Goal: Task Accomplishment & Management: Complete application form

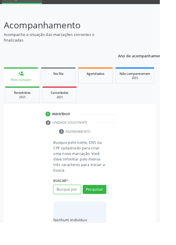
scroll to position [46, 0]
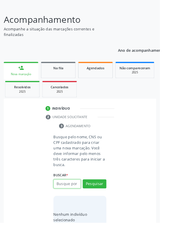
click at [76, 204] on input "text" at bounding box center [74, 202] width 30 height 10
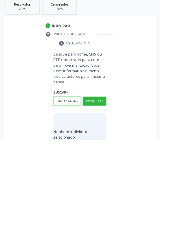
scroll to position [0, 1]
type input "04137340480"
click at [110, 202] on button "Pesquisar" at bounding box center [104, 202] width 26 height 10
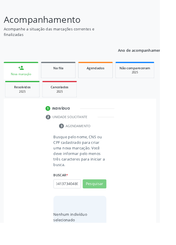
scroll to position [0, 0]
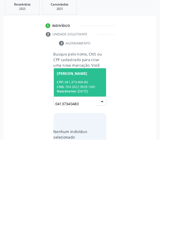
click at [100, 180] on div "CPF: 041.373.404-80" at bounding box center [88, 181] width 51 height 5
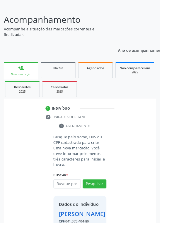
scroll to position [43, 0]
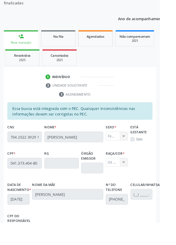
scroll to position [139, 0]
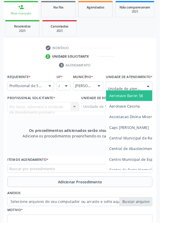
scroll to position [136, 0]
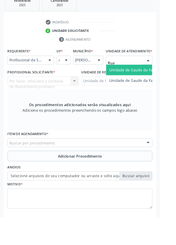
type input "Rua n"
click at [151, 85] on span "Unidade de Saude da Familia Rua [GEOGRAPHIC_DATA]" at bounding box center [174, 83] width 108 height 6
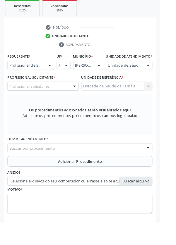
click at [80, 98] on div at bounding box center [81, 95] width 9 height 10
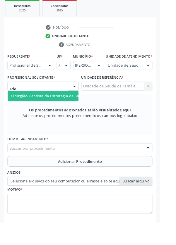
type input "Adel"
click at [74, 108] on span "Cirurgião-Dentista da Estratégia de Saúde da Família - [PERSON_NAME]" at bounding box center [82, 106] width 140 height 6
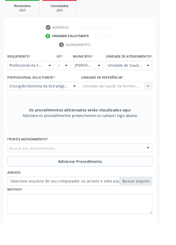
click at [112, 166] on div "Buscar por procedimento" at bounding box center [87, 163] width 159 height 10
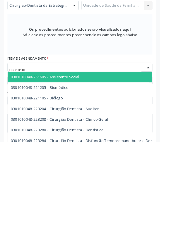
type input "030101003"
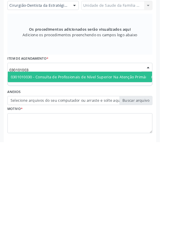
click at [134, 176] on span "0301010030 - Consulta de Profissionais de Nível Superior Na Atenção Primária ([…" at bounding box center [106, 173] width 189 height 6
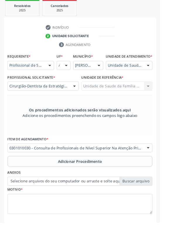
click at [111, 181] on span "Adicionar Procedimento" at bounding box center [88, 177] width 48 height 6
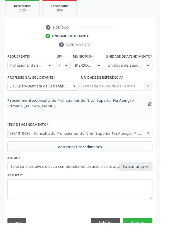
scroll to position [128, 0]
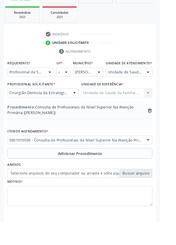
click at [155, 195] on label "Selecione arquivos do seu computador ou arraste e solte aqui" at bounding box center [87, 191] width 159 height 10
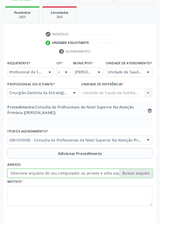
click at [155, 195] on input "Selecione arquivos do seu computador ou arraste e solte aqui" at bounding box center [87, 191] width 159 height 10
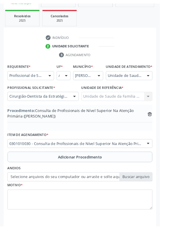
scroll to position [120, 0]
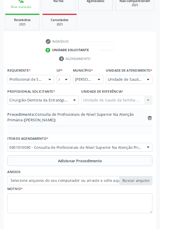
type input "C:\fakepath\17594218073271574751942159077921.jpg"
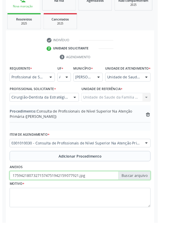
scroll to position [128, 0]
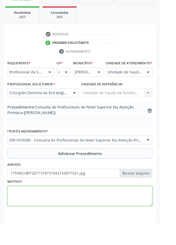
click at [40, 222] on textarea at bounding box center [87, 216] width 159 height 22
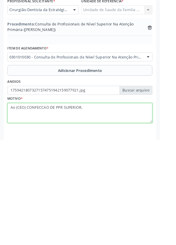
click at [29, 214] on textarea "Ao (CEO) CONFECCAO DE PPR SUPERIOR." at bounding box center [87, 216] width 159 height 22
type textarea "Ao (CEO) CONSULTA ODONTOLOGICA CONFECCAO DE PPR SUPERIOR."
click at [155, 212] on textarea "Ao (CEO) CONSULTA ODONTOLOGICA CONFECCAO DE PPR SUPERIOR." at bounding box center [87, 216] width 159 height 22
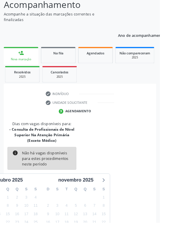
scroll to position [61, 0]
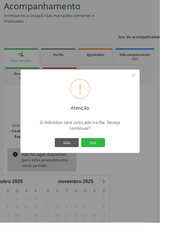
click at [115, 162] on button "Sim" at bounding box center [102, 157] width 26 height 10
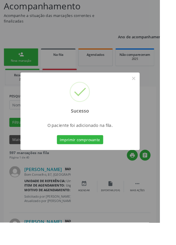
scroll to position [0, 0]
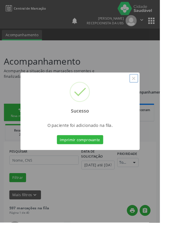
click at [152, 91] on button "×" at bounding box center [147, 86] width 10 height 10
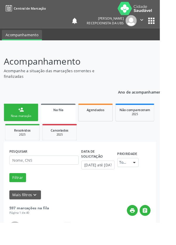
click at [29, 123] on link "person_add Nova marcação" at bounding box center [23, 124] width 38 height 20
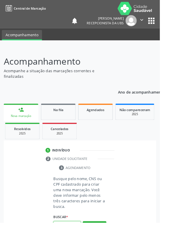
click at [81, 244] on input "text" at bounding box center [74, 248] width 30 height 10
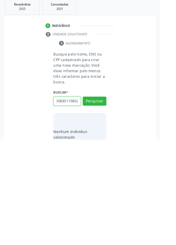
scroll to position [0, 11]
type input "708008301198028"
click at [113, 204] on button "Pesquisar" at bounding box center [104, 202] width 26 height 10
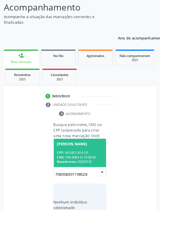
scroll to position [46, 0]
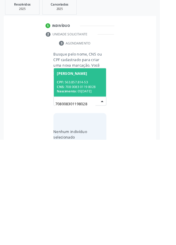
click at [90, 182] on div "CPF: 563.857.814-53" at bounding box center [88, 181] width 51 height 5
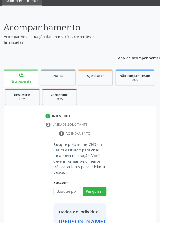
scroll to position [34, 0]
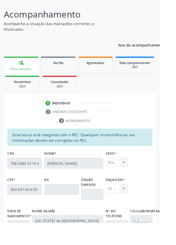
scroll to position [139, 0]
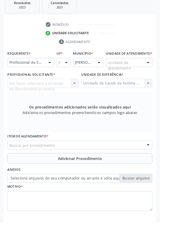
scroll to position [113, 0]
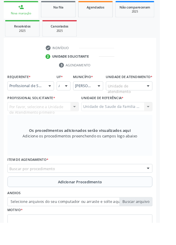
click at [56, 97] on div at bounding box center [54, 95] width 9 height 10
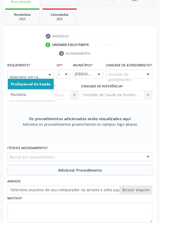
scroll to position [141, 0]
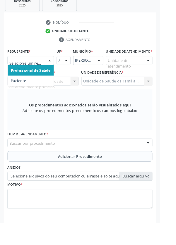
click at [23, 91] on span "Paciente" at bounding box center [20, 89] width 17 height 6
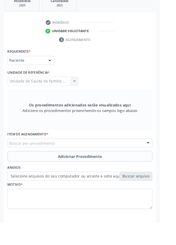
scroll to position [139, 0]
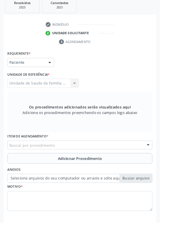
click at [102, 160] on div "Buscar por procedimento" at bounding box center [87, 160] width 159 height 10
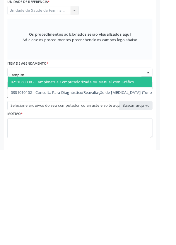
type input "Campime"
click at [96, 170] on span "0211060038 - Campimetria Computadorizada ou Manual com Gráfico" at bounding box center [79, 170] width 135 height 6
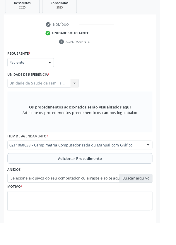
click at [107, 171] on span "Adicionar Procedimento" at bounding box center [88, 174] width 48 height 6
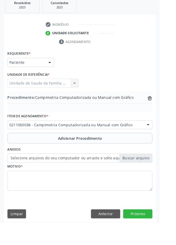
scroll to position [116, 0]
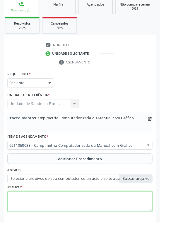
click at [56, 215] on textarea at bounding box center [87, 221] width 159 height 22
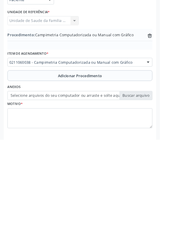
click at [155, 194] on label "Selecione arquivos do seu computador ou arraste e solte aqui" at bounding box center [87, 196] width 159 height 10
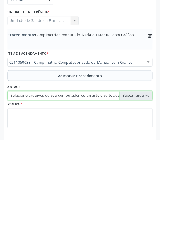
click at [155, 194] on input "Selecione arquivos do seu computador ou arraste e solte aqui" at bounding box center [87, 196] width 159 height 10
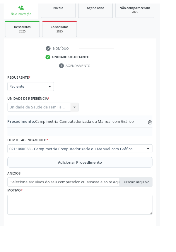
scroll to position [108, 0]
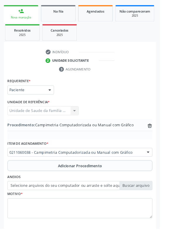
type input "C:\fakepath\17594220448197095756959882339172.jpg"
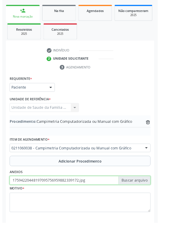
scroll to position [116, 0]
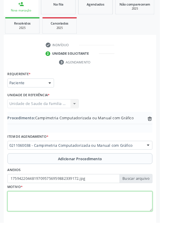
click at [57, 215] on textarea at bounding box center [87, 221] width 159 height 22
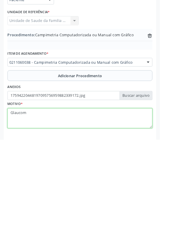
type textarea "[MEDICAL_DATA]"
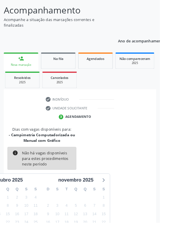
scroll to position [55, 0]
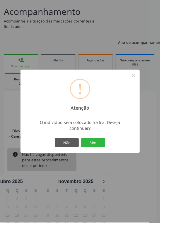
click at [115, 162] on button "Sim" at bounding box center [102, 157] width 26 height 10
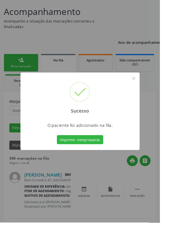
scroll to position [0, 0]
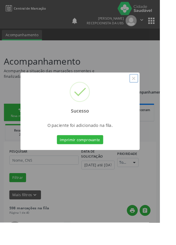
click at [152, 91] on button "×" at bounding box center [147, 86] width 10 height 10
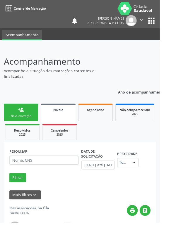
click at [28, 123] on link "person_add Nova marcação" at bounding box center [23, 124] width 38 height 20
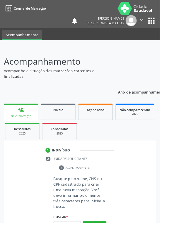
click at [26, 122] on div "person_add" at bounding box center [23, 120] width 6 height 6
click at [79, 244] on input "text" at bounding box center [74, 248] width 30 height 10
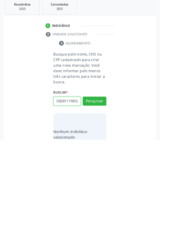
scroll to position [0, 11]
type input "708008301198028"
click at [110, 204] on button "Pesquisar" at bounding box center [104, 202] width 26 height 10
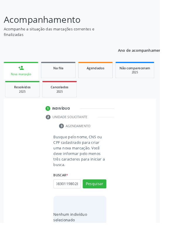
scroll to position [0, 0]
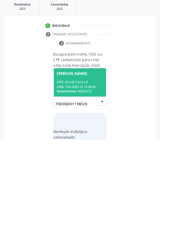
click at [91, 180] on div "CPF: 563.857.814-53" at bounding box center [88, 181] width 51 height 5
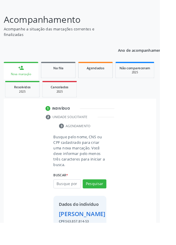
scroll to position [34, 0]
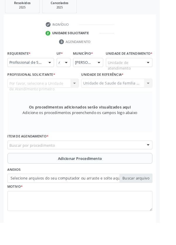
scroll to position [113, 0]
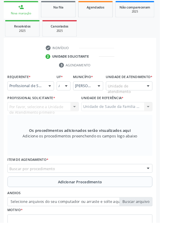
click at [55, 93] on div at bounding box center [54, 95] width 9 height 10
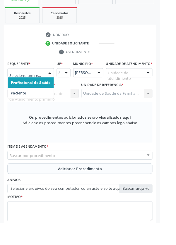
scroll to position [141, 0]
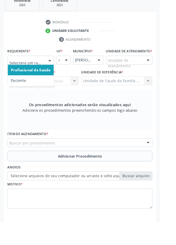
click at [34, 90] on span "Paciente" at bounding box center [33, 89] width 51 height 12
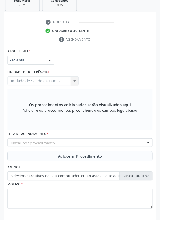
scroll to position [139, 0]
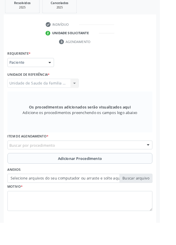
click at [77, 159] on div "Buscar por procedimento" at bounding box center [87, 160] width 159 height 10
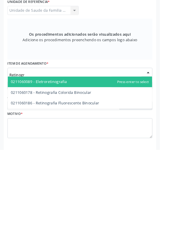
type input "Retinogra"
click at [85, 180] on span "0211060178 - Retinografia Colorida Binocular" at bounding box center [56, 182] width 88 height 6
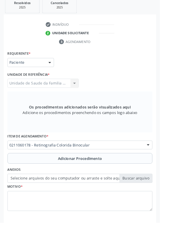
click at [97, 169] on button "Adicionar Procedimento" at bounding box center [87, 174] width 159 height 12
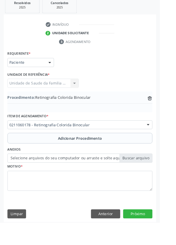
scroll to position [116, 0]
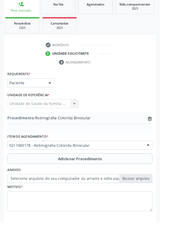
click at [152, 194] on label "Selecione arquivos do seu computador ou arraste e solte aqui" at bounding box center [87, 196] width 159 height 10
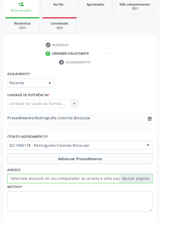
click at [152, 194] on input "Selecione arquivos do seu computador ou arraste e solte aqui" at bounding box center [87, 196] width 159 height 10
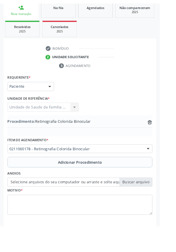
scroll to position [108, 0]
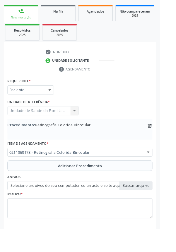
type input "C:\fakepath\17594221472955299530575054281208.jpg"
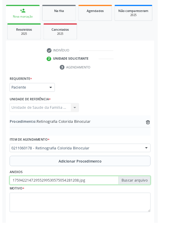
scroll to position [116, 0]
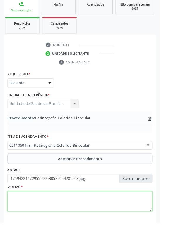
click at [53, 217] on textarea at bounding box center [87, 221] width 159 height 22
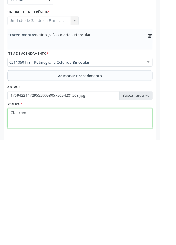
type textarea "[MEDICAL_DATA]"
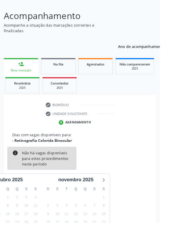
scroll to position [48, 0]
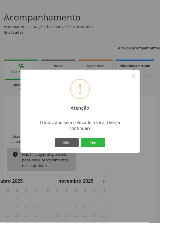
click at [115, 162] on button "Sim" at bounding box center [102, 157] width 26 height 10
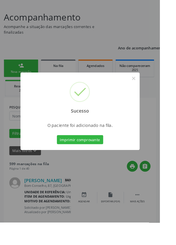
scroll to position [0, 0]
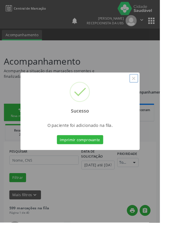
click at [152, 91] on button "×" at bounding box center [147, 86] width 10 height 10
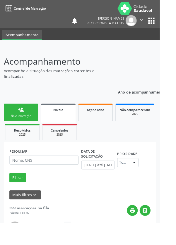
click at [31, 123] on link "person_add Nova marcação" at bounding box center [23, 124] width 38 height 20
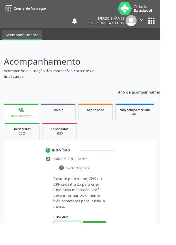
click at [77, 244] on input "text" at bounding box center [74, 248] width 30 height 10
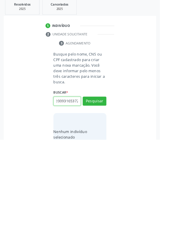
scroll to position [0, 11]
type input "700200931653722"
click at [112, 205] on button "Pesquisar" at bounding box center [104, 202] width 26 height 10
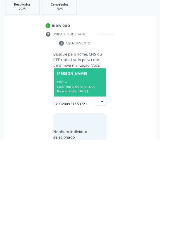
click at [94, 181] on div "CPF: --" at bounding box center [88, 181] width 51 height 5
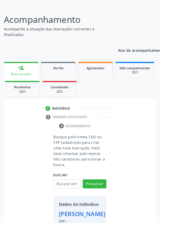
scroll to position [43, 0]
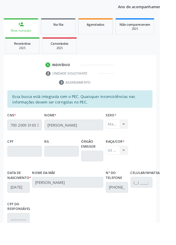
scroll to position [139, 0]
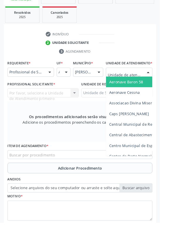
scroll to position [136, 0]
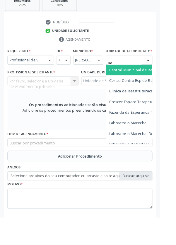
type input "R"
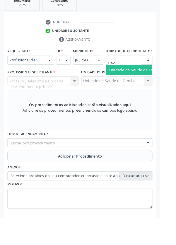
type input "[PERSON_NAME]"
click at [158, 84] on span "Unidade de Saude da Familia Ver [PERSON_NAME]" at bounding box center [169, 83] width 99 height 6
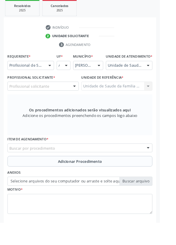
click at [71, 95] on div "Profissional solicitante" at bounding box center [47, 95] width 78 height 10
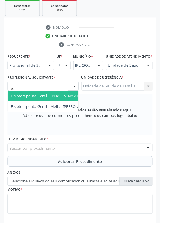
type input "B"
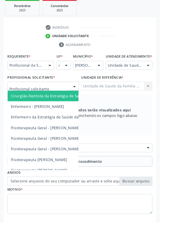
click at [159, 77] on div at bounding box center [162, 72] width 9 height 10
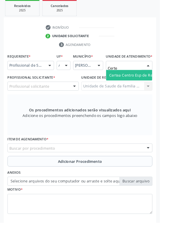
type input "Certea"
click at [152, 85] on span "Certea Centro Esp de Ref em Transtorno do Espectro Autista" at bounding box center [179, 83] width 118 height 6
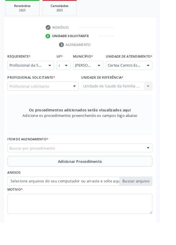
click at [65, 100] on div "Profissional solicitante" at bounding box center [47, 95] width 78 height 10
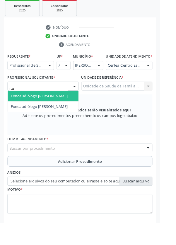
type input "G"
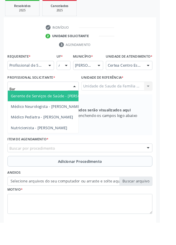
type input "Barb"
click at [69, 108] on span "Médico Neurologista - [PERSON_NAME]" at bounding box center [50, 106] width 77 height 6
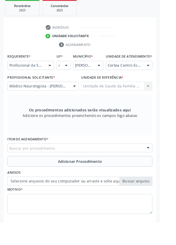
click at [91, 167] on div "Buscar por procedimento" at bounding box center [87, 163] width 159 height 10
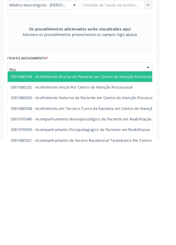
type input "Psicó"
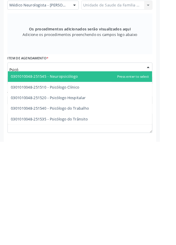
click at [81, 188] on span "0301010048-251510 - Psicólogo Clínico" at bounding box center [49, 185] width 75 height 6
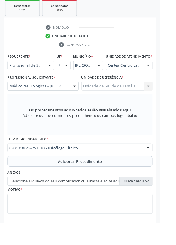
click at [101, 181] on span "Adicionar Procedimento" at bounding box center [88, 177] width 48 height 6
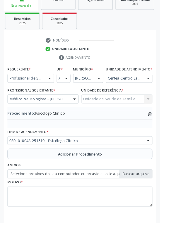
scroll to position [122, 0]
click at [155, 196] on label "Selecione arquivos do seu computador ou arraste e solte aqui" at bounding box center [87, 191] width 159 height 10
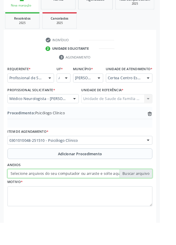
click at [155, 196] on input "Selecione arquivos do seu computador ou arraste e solte aqui" at bounding box center [87, 191] width 159 height 10
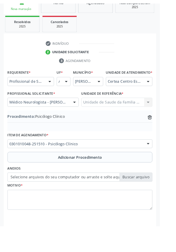
scroll to position [114, 0]
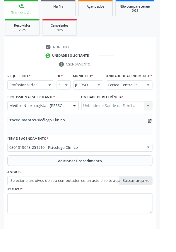
type input "C:\fakepath\17594223638828736761503568788144.jpg"
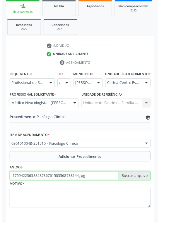
scroll to position [122, 0]
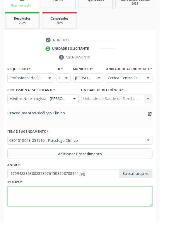
click at [48, 215] on textarea at bounding box center [87, 216] width 159 height 22
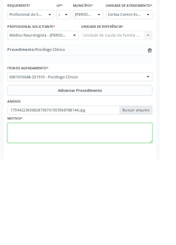
scroll to position [122, 0]
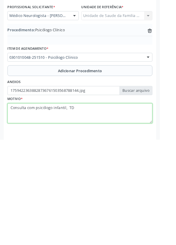
type textarea "Consulta com psicólogo infantil, TDH"
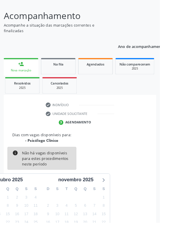
scroll to position [48, 0]
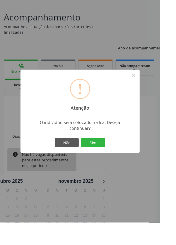
click at [115, 162] on button "Sim" at bounding box center [102, 157] width 26 height 10
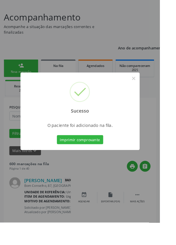
scroll to position [0, 0]
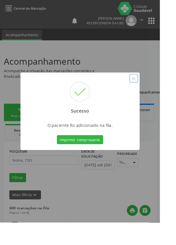
click at [152, 91] on button "×" at bounding box center [147, 86] width 10 height 10
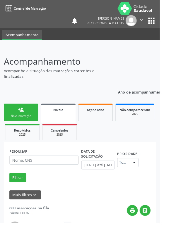
click at [27, 122] on link "person_add Nova marcação" at bounding box center [23, 124] width 38 height 20
click at [22, 124] on link "person_add Nova marcação" at bounding box center [23, 124] width 38 height 20
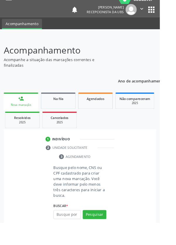
scroll to position [15, 0]
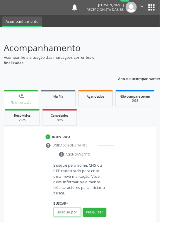
click at [81, 234] on input "text" at bounding box center [74, 233] width 30 height 10
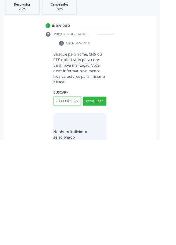
scroll to position [0, 11]
type input "700200931653722"
click at [106, 205] on button "Pesquisar" at bounding box center [104, 202] width 26 height 10
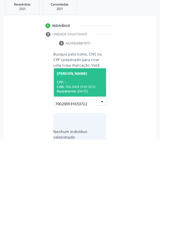
click at [95, 184] on div "CNS: 700 2009 3165 3722" at bounding box center [88, 186] width 51 height 5
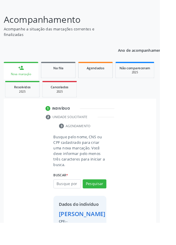
scroll to position [43, 0]
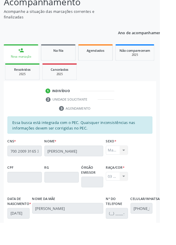
scroll to position [139, 0]
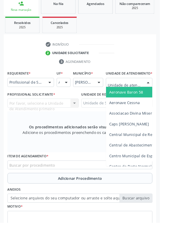
scroll to position [134, 0]
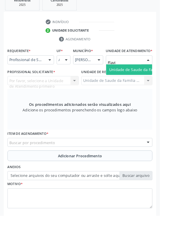
type input "[PERSON_NAME]"
click at [157, 87] on span "Unidade de Saude da Familia Ver [PERSON_NAME]" at bounding box center [169, 84] width 99 height 6
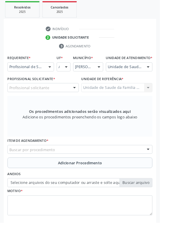
click at [62, 101] on div "Profissional solicitante" at bounding box center [47, 96] width 78 height 10
type input "B"
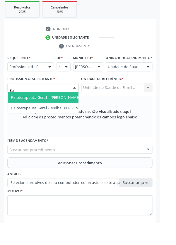
type input "B"
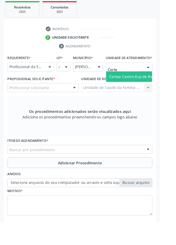
type input "Certea"
click at [156, 87] on span "Certea Centro Esp de Ref em Transtorno do Espectro Autista" at bounding box center [179, 84] width 118 height 6
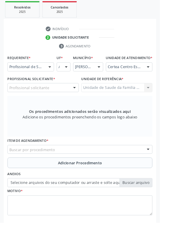
click at [68, 101] on div "Profissional solicitante" at bounding box center [47, 96] width 78 height 10
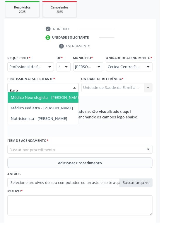
type input "Barba"
click at [74, 110] on span "Médico Neurologista - [PERSON_NAME]" at bounding box center [50, 107] width 77 height 6
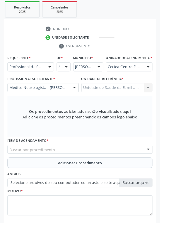
click at [103, 169] on div "Buscar por procedimento" at bounding box center [87, 164] width 159 height 10
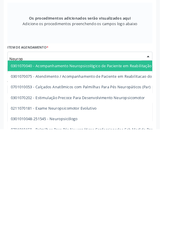
scroll to position [135, 0]
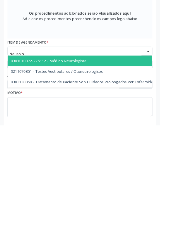
type input "Neurolog"
click at [99, 178] on span "0301010072-225112 - Médico Neurologista" at bounding box center [106, 174] width 197 height 12
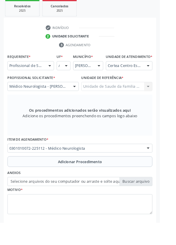
click at [113, 183] on button "Adicionar Procedimento" at bounding box center [87, 178] width 159 height 12
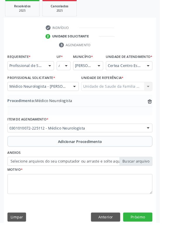
scroll to position [122, 0]
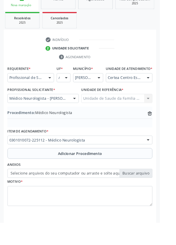
click at [153, 195] on label "Selecione arquivos do seu computador ou arraste e solte aqui" at bounding box center [87, 191] width 159 height 10
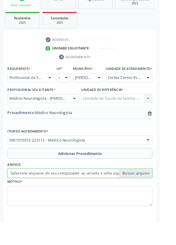
click at [153, 195] on input "Selecione arquivos do seu computador ou arraste e solte aqui" at bounding box center [87, 191] width 159 height 10
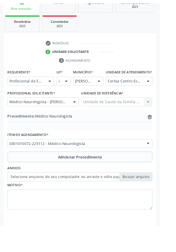
scroll to position [114, 0]
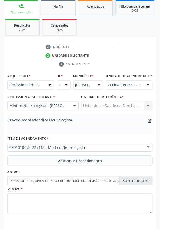
type input "C:\fakepath\17594226196103366171693413803037.jpg"
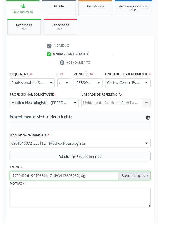
scroll to position [122, 0]
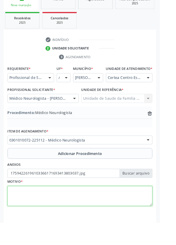
click at [40, 216] on textarea at bounding box center [87, 216] width 159 height 22
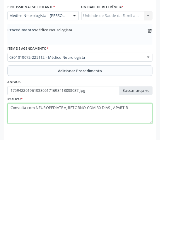
click at [126, 213] on textarea "Consulta com NEUROPEDIATRA, RETORNO COM 30 DIAS , APARTIR" at bounding box center [87, 216] width 159 height 22
click at [127, 216] on textarea "Consulta com NEUROPEDIATRA, RETORNO COM 30 DIAS , APARTIR" at bounding box center [87, 216] width 159 height 22
click at [124, 215] on textarea "Consulta com NEUROPEDIATRA, RETORNO COM 30 DIAS , APARTIR" at bounding box center [87, 216] width 159 height 22
click at [146, 216] on textarea "Consulta com NEUROPEDIATRA, RETORNO COM 30 DIAS , A PARTIR" at bounding box center [87, 216] width 159 height 22
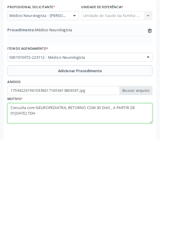
type textarea "Consulta com NEUROPEDIATRA, RETORNO COM 30 DIAS , A PARTIR DE 01[DATE] TDH"
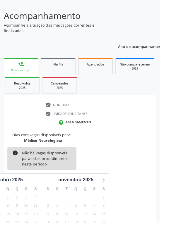
scroll to position [48, 0]
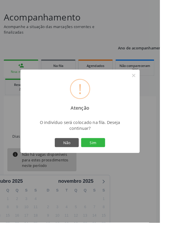
click at [115, 162] on button "Sim" at bounding box center [102, 157] width 26 height 10
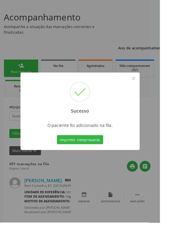
scroll to position [0, 0]
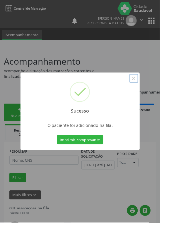
click at [152, 91] on button "×" at bounding box center [147, 86] width 10 height 10
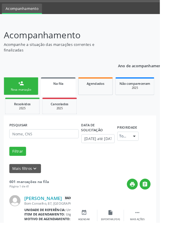
scroll to position [28, 0]
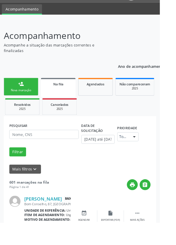
click at [24, 92] on div "person_add" at bounding box center [23, 92] width 6 height 6
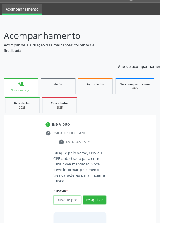
click at [80, 219] on input "text" at bounding box center [74, 220] width 30 height 10
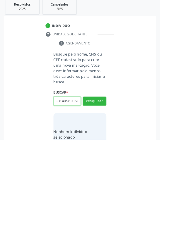
scroll to position [0, 11]
type input "700801499630589"
click at [105, 205] on button "Pesquisar" at bounding box center [104, 202] width 26 height 10
type input "700801499630589"
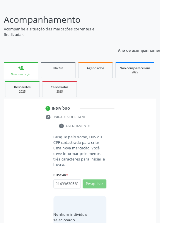
scroll to position [0, 0]
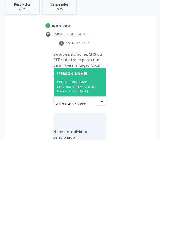
click at [91, 182] on div "CPF: 453.385.584-91" at bounding box center [88, 181] width 51 height 5
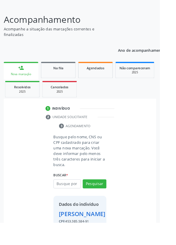
scroll to position [43, 0]
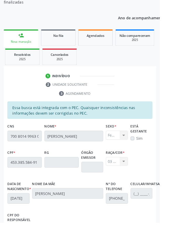
scroll to position [139, 0]
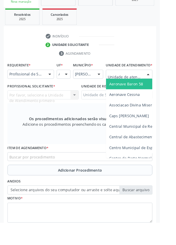
scroll to position [133, 0]
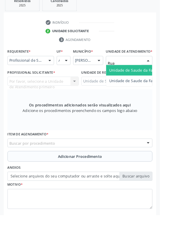
type input "Rua n"
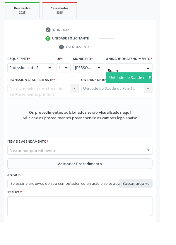
click at [157, 88] on span "Unidade de Saude da Familia Rua [GEOGRAPHIC_DATA]" at bounding box center [174, 85] width 108 height 6
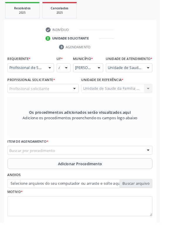
click at [59, 102] on div "Profissional solicitante" at bounding box center [47, 97] width 78 height 10
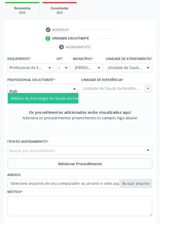
type input "Rodri"
click at [66, 111] on span "Médico da Estratégia de Saúde da Família - [PERSON_NAME]" at bounding box center [71, 108] width 119 height 6
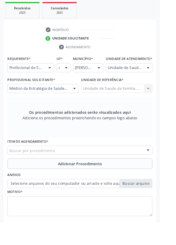
click at [93, 167] on div "Buscar por procedimento" at bounding box center [87, 165] width 159 height 10
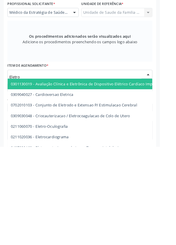
type input "Eletroc"
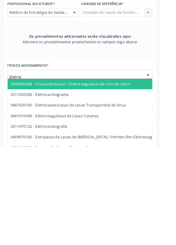
click at [71, 190] on span "0211020036 - Eletrocardiograma" at bounding box center [43, 188] width 63 height 6
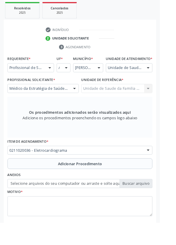
click at [107, 183] on span "Adicionar Procedimento" at bounding box center [88, 180] width 48 height 6
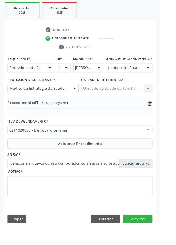
scroll to position [122, 0]
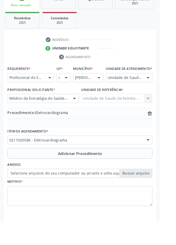
click at [156, 195] on label "Selecione arquivos do seu computador ou arraste e solte aqui" at bounding box center [87, 191] width 159 height 10
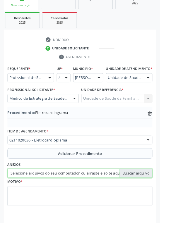
click at [156, 195] on input "Selecione arquivos do seu computador ou arraste e solte aqui" at bounding box center [87, 191] width 159 height 10
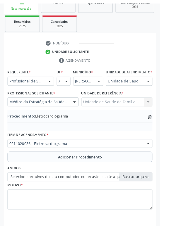
scroll to position [114, 0]
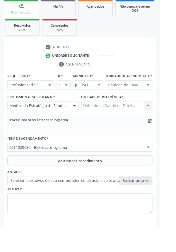
type input "C:\fakepath\17594229868796274885891148189921.jpg"
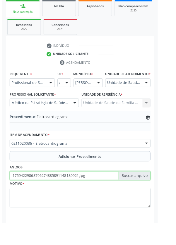
scroll to position [122, 0]
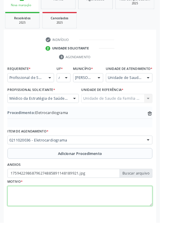
click at [59, 216] on textarea at bounding box center [87, 216] width 159 height 22
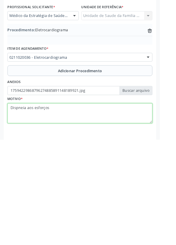
type textarea "Dispneia aos esforços"
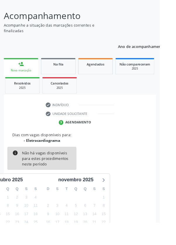
scroll to position [48, 0]
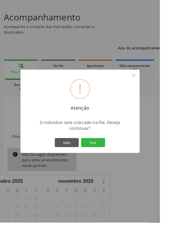
click at [115, 162] on button "Sim" at bounding box center [102, 157] width 26 height 10
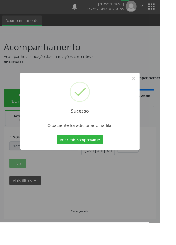
scroll to position [0, 0]
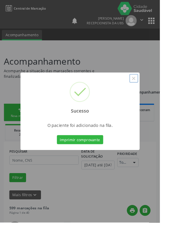
click at [152, 91] on button "×" at bounding box center [147, 86] width 10 height 10
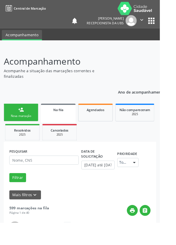
click at [27, 122] on link "person_add Nova marcação" at bounding box center [23, 124] width 38 height 20
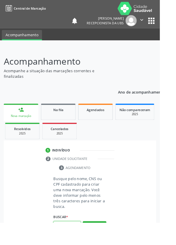
click at [78, 244] on input "text" at bounding box center [74, 248] width 30 height 10
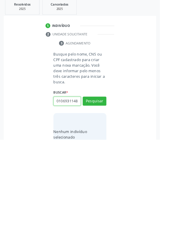
scroll to position [0, 1]
type input "01069311480"
click at [110, 202] on button "Pesquisar" at bounding box center [104, 202] width 26 height 10
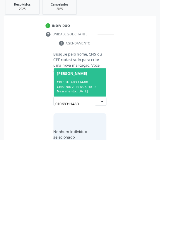
click at [91, 180] on div "CPF: 010.693.114-80" at bounding box center [88, 181] width 51 height 5
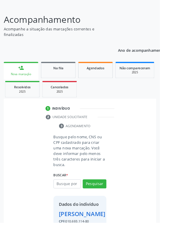
scroll to position [43, 0]
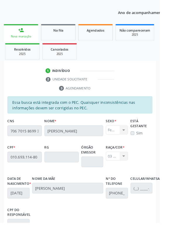
scroll to position [139, 0]
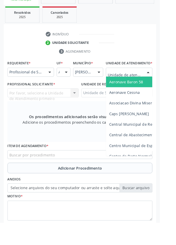
scroll to position [136, 0]
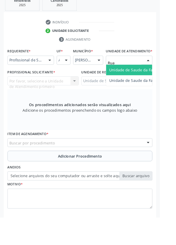
type input "Rua n"
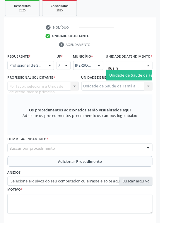
click at [153, 85] on span "Unidade de Saude da Familia Rua [GEOGRAPHIC_DATA]" at bounding box center [174, 83] width 108 height 6
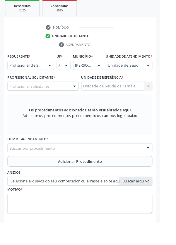
click at [63, 100] on div "Profissional solicitante" at bounding box center [47, 95] width 78 height 10
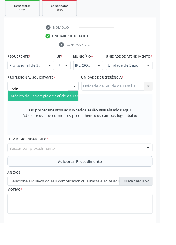
type input "Rodri"
click at [72, 108] on span "Médico da Estratégia de Saúde da Família - [PERSON_NAME]" at bounding box center [71, 106] width 119 height 6
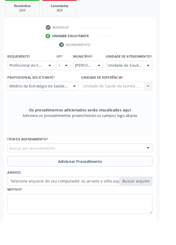
click at [105, 166] on div "Buscar por procedimento" at bounding box center [87, 163] width 159 height 10
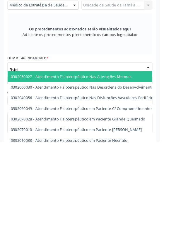
type input "Fisiote"
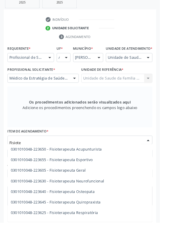
scroll to position [283, 0]
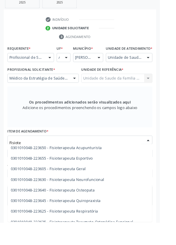
click at [84, 188] on span "0301010048-223605 - Fisioterapeuta Geral" at bounding box center [53, 186] width 82 height 6
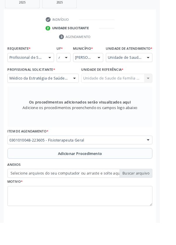
click at [108, 172] on span "Adicionar Procedimento" at bounding box center [88, 169] width 48 height 6
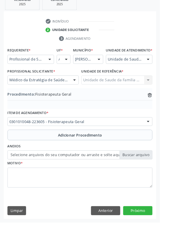
scroll to position [122, 0]
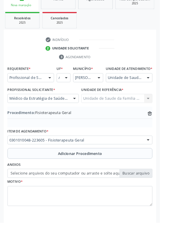
click at [150, 195] on label "Selecione arquivos do seu computador ou arraste e solte aqui" at bounding box center [87, 191] width 159 height 10
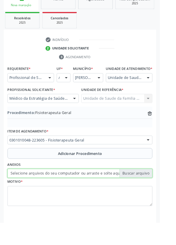
click at [150, 195] on input "Selecione arquivos do seu computador ou arraste e solte aqui" at bounding box center [87, 191] width 159 height 10
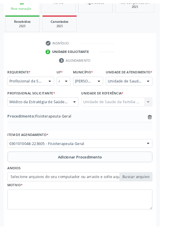
scroll to position [114, 0]
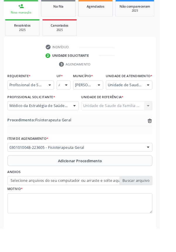
type input "C:\fakepath\17594239708398714208065538572386.jpg"
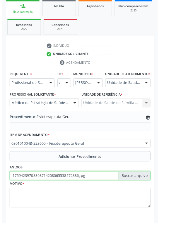
scroll to position [122, 0]
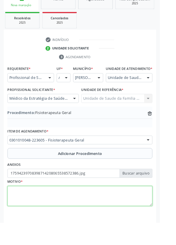
click at [61, 214] on textarea at bounding box center [87, 216] width 159 height 22
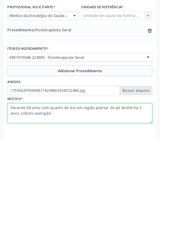
type textarea "Paciente 60 anos com quadro de dor em região plantar de pé direito há 2 anos, s…"
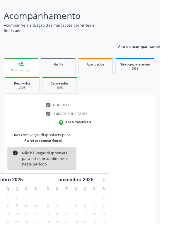
scroll to position [48, 0]
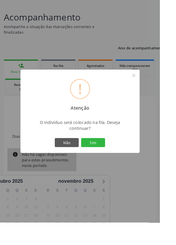
click at [115, 162] on button "Sim" at bounding box center [102, 157] width 26 height 10
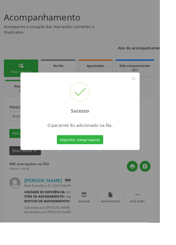
scroll to position [0, 0]
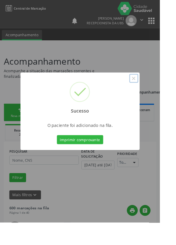
click at [152, 91] on button "×" at bounding box center [147, 86] width 10 height 10
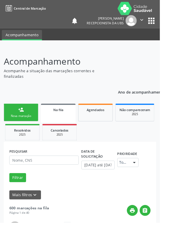
click at [26, 129] on div "Nova marcação" at bounding box center [22, 127] width 29 height 4
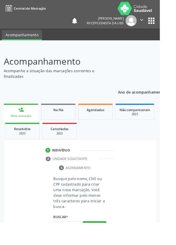
click at [31, 125] on div "Nova marcação" at bounding box center [23, 127] width 30 height 4
click at [78, 244] on input "text" at bounding box center [74, 248] width 30 height 10
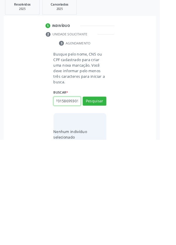
scroll to position [0, 11]
type input "706701586993019"
click at [105, 205] on button "Pesquisar" at bounding box center [104, 202] width 26 height 10
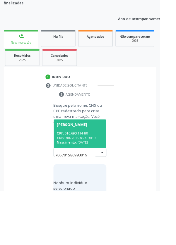
scroll to position [46, 0]
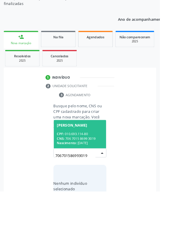
click at [90, 180] on div "CPF: 010.693.114-80" at bounding box center [88, 181] width 51 height 5
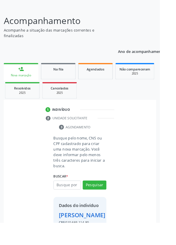
scroll to position [43, 0]
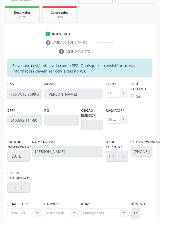
scroll to position [139, 0]
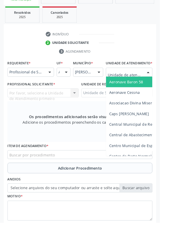
scroll to position [138, 0]
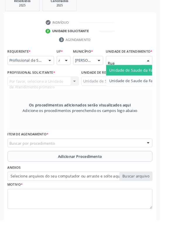
type input "Rua n"
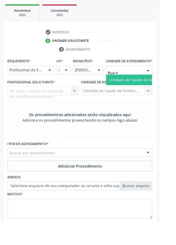
scroll to position [129, 0]
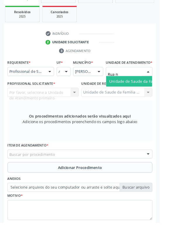
click at [155, 92] on span "Unidade de Saude da Familia Rua [GEOGRAPHIC_DATA]" at bounding box center [174, 89] width 108 height 6
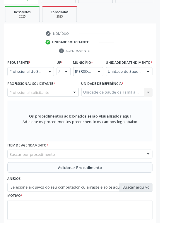
click at [58, 105] on div "Profissional solicitante" at bounding box center [47, 101] width 78 height 10
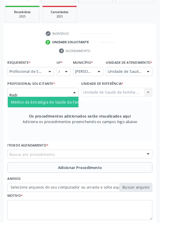
type input "Rodri"
click at [64, 114] on span "Médico da Estratégia de Saúde da Família - [PERSON_NAME]" at bounding box center [71, 112] width 119 height 6
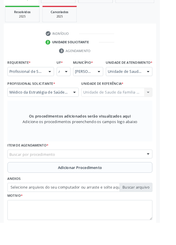
click at [84, 172] on div "Buscar por procedimento" at bounding box center [87, 169] width 159 height 10
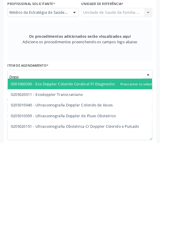
type input "Doppl"
click at [114, 206] on span "0205010040 - Ultrassonografia Doppler Colorido de Vasos" at bounding box center [68, 203] width 112 height 6
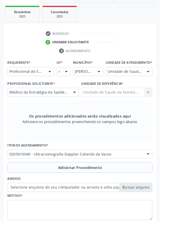
click at [95, 187] on span "Adicionar Procedimento" at bounding box center [88, 184] width 48 height 6
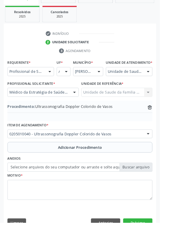
scroll to position [122, 0]
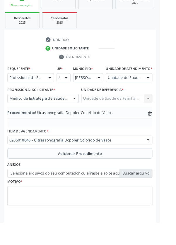
click at [150, 193] on label "Selecione arquivos do seu computador ou arraste e solte aqui" at bounding box center [87, 191] width 159 height 10
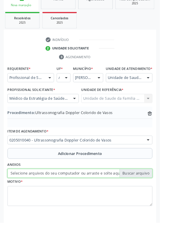
click at [150, 193] on input "Selecione arquivos do seu computador ou arraste e solte aqui" at bounding box center [87, 191] width 159 height 10
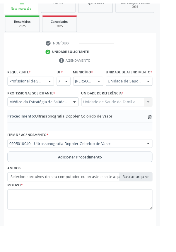
scroll to position [114, 0]
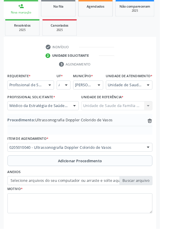
type input "C:\fakepath\17594241603809201382221065390385.jpg"
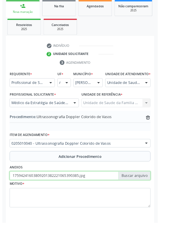
scroll to position [122, 0]
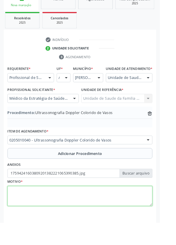
click at [46, 214] on textarea at bounding box center [87, 216] width 159 height 22
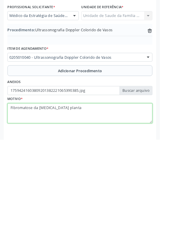
type textarea "Fibromatose da [MEDICAL_DATA] plantar"
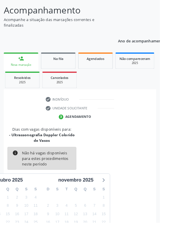
scroll to position [55, 0]
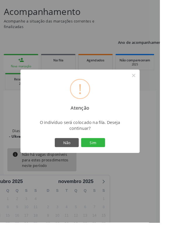
click at [115, 162] on button "Sim" at bounding box center [102, 157] width 26 height 10
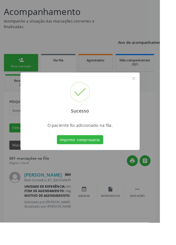
scroll to position [0, 0]
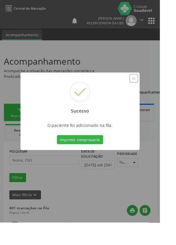
click at [152, 91] on button "×" at bounding box center [147, 86] width 10 height 10
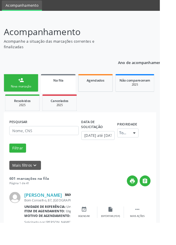
scroll to position [54, 0]
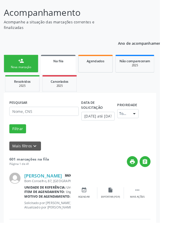
click at [23, 74] on div "Nova marcação" at bounding box center [22, 74] width 29 height 4
click at [22, 70] on div "person_add" at bounding box center [23, 67] width 6 height 6
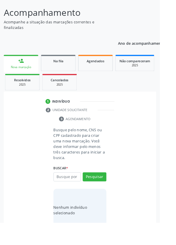
scroll to position [46, 0]
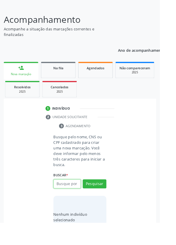
click at [81, 203] on input "text" at bounding box center [74, 202] width 30 height 10
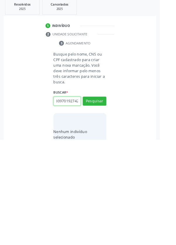
scroll to position [0, 11]
type input "706809701927423"
click at [107, 203] on button "Pesquisar" at bounding box center [104, 202] width 26 height 10
type input "706809701927423"
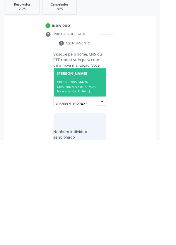
click at [96, 184] on div "CNS: 706 8097 0192 7423" at bounding box center [88, 186] width 51 height 5
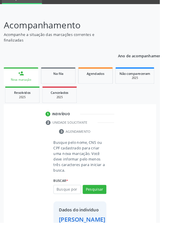
scroll to position [34, 0]
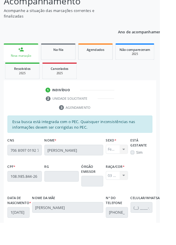
scroll to position [139, 0]
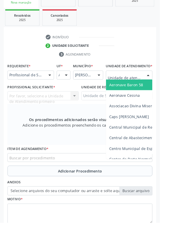
scroll to position [135, 0]
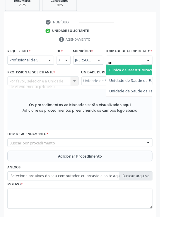
type input "Rua"
click at [154, 86] on span "Unidade de Saude da Familia Rua [GEOGRAPHIC_DATA]" at bounding box center [174, 83] width 108 height 6
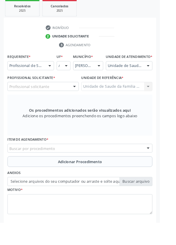
click at [65, 100] on div "Profissional solicitante" at bounding box center [47, 95] width 78 height 10
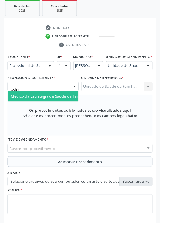
type input "Rodrig"
click at [68, 108] on span "Médico da Estratégia de Saúde da Família - [PERSON_NAME]" at bounding box center [71, 106] width 119 height 6
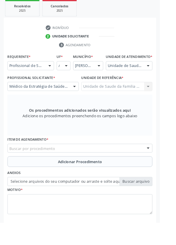
click at [100, 168] on div "Buscar por procedimento" at bounding box center [87, 163] width 159 height 10
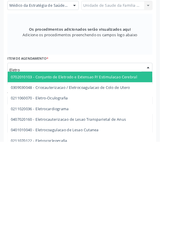
type input "Eletroc"
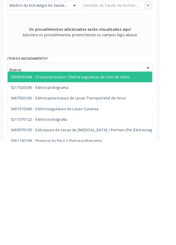
click at [79, 190] on span "0211020036 - Eletrocardiograma" at bounding box center [110, 185] width 205 height 12
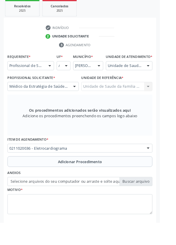
click at [107, 181] on span "Adicionar Procedimento" at bounding box center [88, 178] width 48 height 6
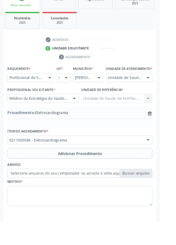
click at [152, 196] on label "Selecione arquivos do seu computador ou arraste e solte aqui" at bounding box center [87, 191] width 159 height 10
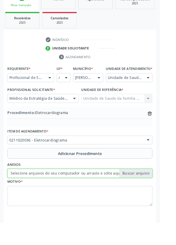
click at [152, 196] on input "Selecione arquivos do seu computador ou arraste e solte aqui" at bounding box center [87, 191] width 159 height 10
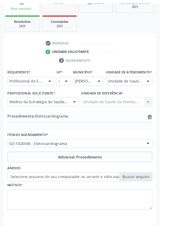
scroll to position [114, 0]
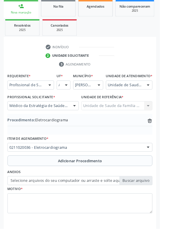
type input "C:\fakepath\17594244503137148612798512089367.jpg"
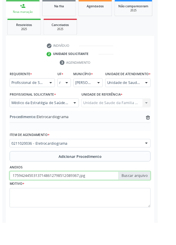
scroll to position [122, 0]
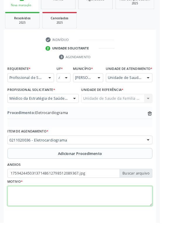
click at [59, 215] on textarea at bounding box center [87, 216] width 159 height 22
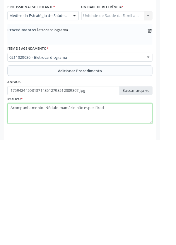
type textarea "Acompanhamento. Nódulo mamário não especificado"
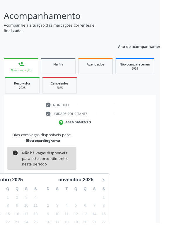
scroll to position [48, 0]
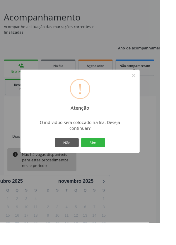
click at [115, 162] on button "Sim" at bounding box center [102, 157] width 26 height 10
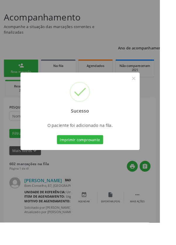
scroll to position [0, 0]
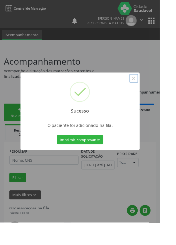
click at [152, 91] on button "×" at bounding box center [147, 86] width 10 height 10
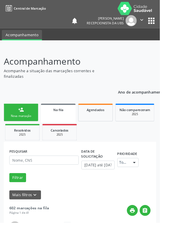
click at [25, 122] on div "person_add" at bounding box center [23, 120] width 6 height 6
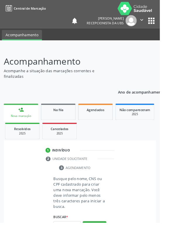
click at [31, 122] on link "person_add Nova marcação" at bounding box center [23, 124] width 38 height 20
click at [79, 244] on input "text" at bounding box center [74, 248] width 30 height 10
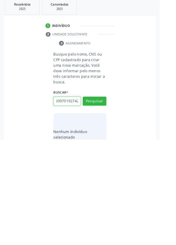
scroll to position [0, 11]
type input "706809701927423"
click at [114, 199] on button "Pesquisar" at bounding box center [104, 202] width 26 height 10
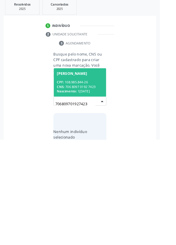
click at [88, 181] on div "CPF: 108.985.844-26" at bounding box center [88, 181] width 51 height 5
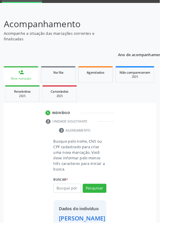
scroll to position [34, 0]
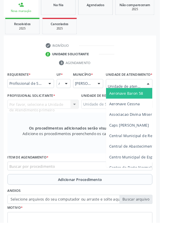
scroll to position [133, 0]
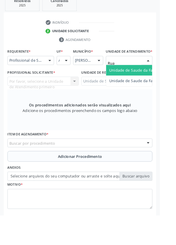
type input "Rua n"
click at [154, 88] on span "Unidade de Saude da Familia Rua [GEOGRAPHIC_DATA]" at bounding box center [174, 85] width 108 height 6
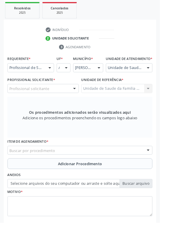
click at [64, 99] on div "Profissional solicitante" at bounding box center [47, 97] width 78 height 10
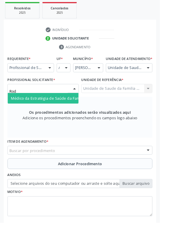
type input "Rodr"
click at [72, 111] on span "Médico da Estratégia de Saúde da Família - [PERSON_NAME]" at bounding box center [71, 108] width 119 height 6
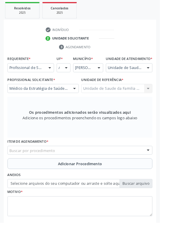
click at [108, 167] on div "Buscar por procedimento" at bounding box center [87, 165] width 159 height 10
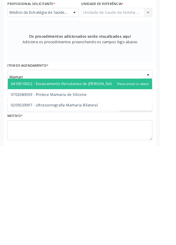
type input "Mamaria"
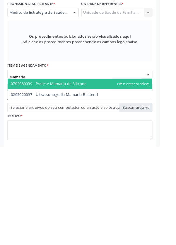
click at [102, 190] on span "0205020097 - Ultrassonografia Mamaria Bilateral" at bounding box center [60, 188] width 96 height 6
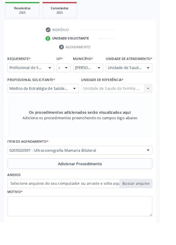
click at [111, 183] on span "Adicionar Procedimento" at bounding box center [88, 180] width 48 height 6
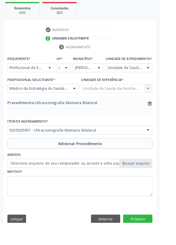
scroll to position [122, 0]
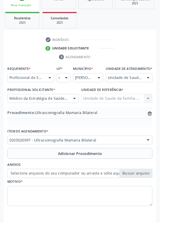
click at [152, 196] on label "Selecione arquivos do seu computador ou arraste e solte aqui" at bounding box center [87, 191] width 159 height 10
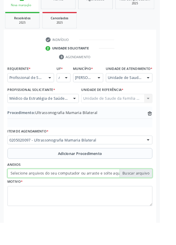
click at [152, 196] on input "Selecione arquivos do seu computador ou arraste e solte aqui" at bounding box center [87, 191] width 159 height 10
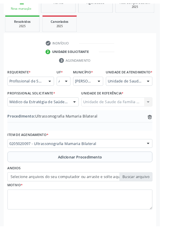
scroll to position [114, 0]
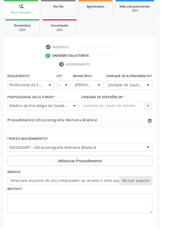
type input "C:\fakepath\17594245891596081230460038371797.jpg"
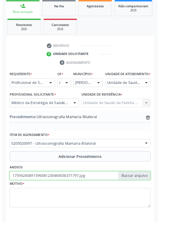
scroll to position [122, 0]
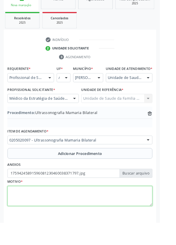
click at [52, 216] on textarea at bounding box center [87, 216] width 159 height 22
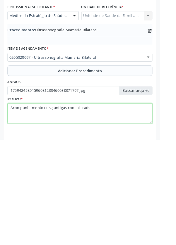
type textarea "Acompanhamento ( usg antigas com bi- rads 3"
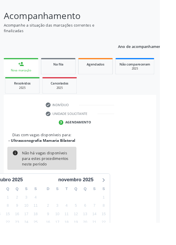
scroll to position [48, 0]
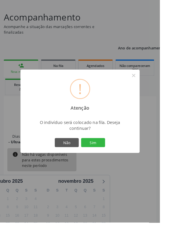
click at [115, 162] on button "Sim" at bounding box center [102, 157] width 26 height 10
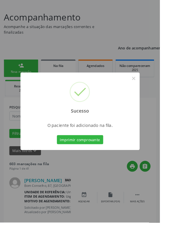
scroll to position [0, 0]
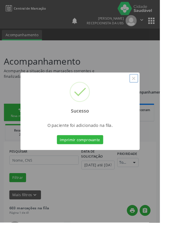
click at [152, 91] on button "×" at bounding box center [147, 86] width 10 height 10
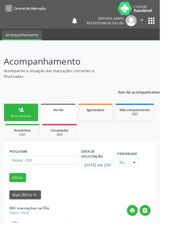
click at [26, 122] on link "person_add Nova marcação" at bounding box center [23, 124] width 38 height 20
click at [34, 122] on link "person_add Nova marcação" at bounding box center [23, 124] width 38 height 20
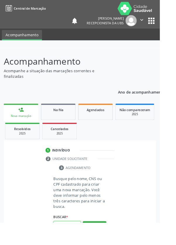
click at [74, 244] on input "text" at bounding box center [74, 248] width 30 height 10
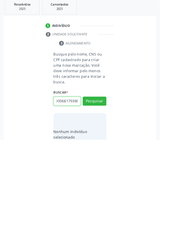
scroll to position [0, 8]
type input "70000681793807"
click at [110, 201] on button "Pesquisar" at bounding box center [104, 202] width 26 height 10
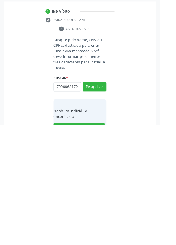
scroll to position [0, 0]
type input "7000"
type input "700006801793807"
click at [112, 202] on button "Pesquisar" at bounding box center [104, 202] width 26 height 10
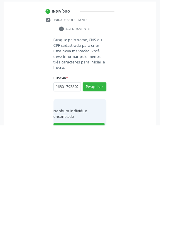
type input "700006801793807"
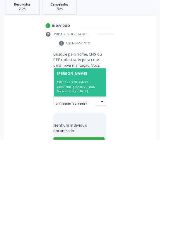
click at [96, 181] on div "CPF: 122.370.904-32" at bounding box center [88, 181] width 51 height 5
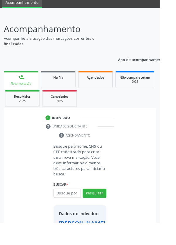
scroll to position [34, 0]
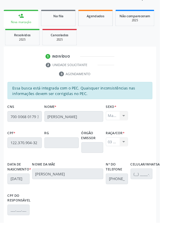
scroll to position [139, 0]
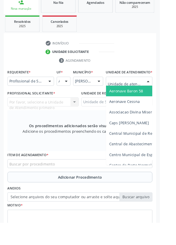
scroll to position [141, 0]
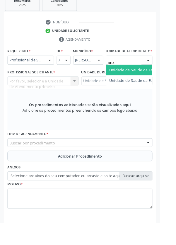
type input "Rua n"
click at [158, 80] on span "Unidade de Saude da Familia Rua [GEOGRAPHIC_DATA]" at bounding box center [174, 77] width 108 height 6
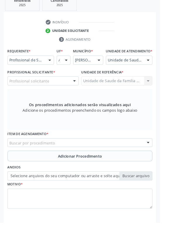
click at [70, 93] on div "Profissional solicitante" at bounding box center [47, 89] width 78 height 10
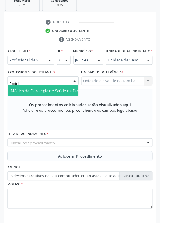
type input "Rodrig"
click at [67, 103] on span "Médico da Estratégia de Saúde da Família - [PERSON_NAME]" at bounding box center [71, 100] width 119 height 6
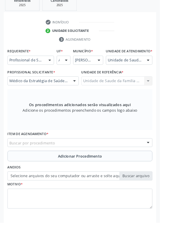
click at [104, 157] on div "Buscar por procedimento" at bounding box center [87, 157] width 159 height 10
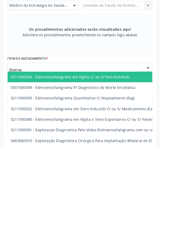
type input "Eletroen"
click at [116, 170] on span "0211050024 - Eletroencefalografia em Vigilia C/ ou S/ Foto-Estimulo" at bounding box center [77, 168] width 131 height 6
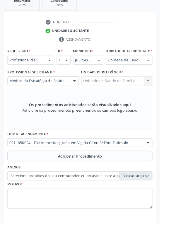
click at [116, 175] on button "Adicionar Procedimento" at bounding box center [87, 172] width 159 height 12
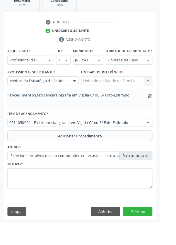
scroll to position [122, 0]
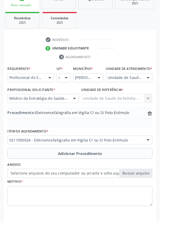
click at [154, 193] on label "Selecione arquivos do seu computador ou arraste e solte aqui" at bounding box center [87, 191] width 159 height 10
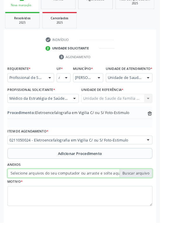
click at [154, 193] on input "Selecione arquivos do seu computador ou arraste e solte aqui" at bounding box center [87, 191] width 159 height 10
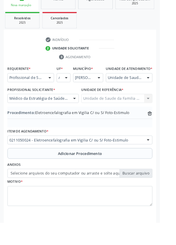
click at [156, 196] on label "Selecione arquivos do seu computador ou arraste e solte aqui" at bounding box center [87, 191] width 159 height 10
click at [156, 196] on input "Selecione arquivos do seu computador ou arraste e solte aqui" at bounding box center [87, 191] width 159 height 10
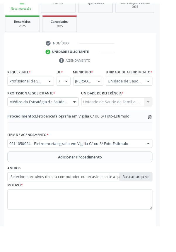
scroll to position [114, 0]
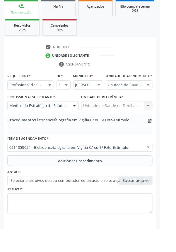
type input "C:\fakepath\17594249315764726830241339280136.jpg"
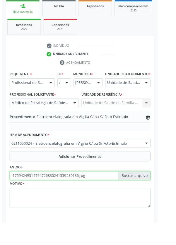
scroll to position [122, 0]
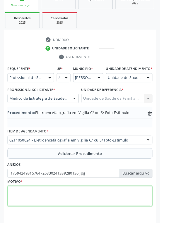
click at [55, 221] on textarea at bounding box center [87, 216] width 159 height 22
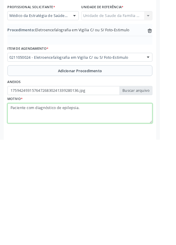
type textarea "Paciente com diagnóstico de epilepsia."
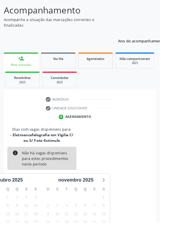
scroll to position [55, 0]
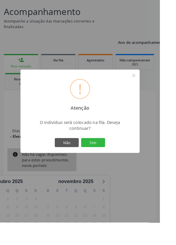
click at [115, 162] on button "Sim" at bounding box center [102, 157] width 26 height 10
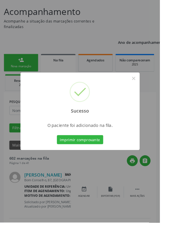
scroll to position [0, 0]
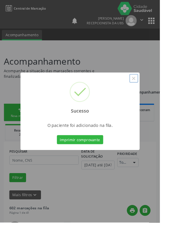
click at [152, 91] on button "×" at bounding box center [147, 86] width 10 height 10
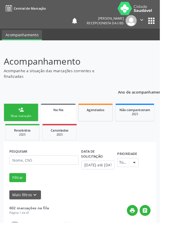
click at [27, 124] on link "person_add Nova marcação" at bounding box center [23, 124] width 38 height 20
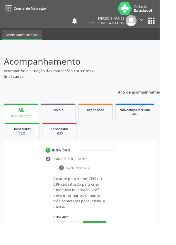
click at [24, 125] on link "person_add Nova marcação" at bounding box center [23, 124] width 38 height 20
click at [76, 244] on input "text" at bounding box center [74, 248] width 30 height 10
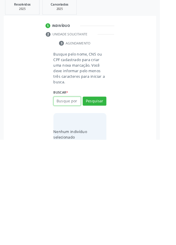
type input "1"
type input "700006801793807"
click at [106, 198] on button "Pesquisar" at bounding box center [104, 202] width 26 height 10
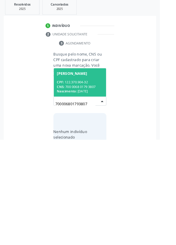
click at [99, 178] on span "[PERSON_NAME] CPF: 122.370.904-32 CNS: 700 0068 0179 3807 Nascimento: 2[DATE]" at bounding box center [88, 181] width 58 height 31
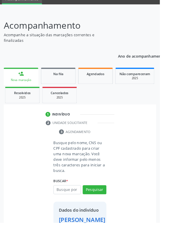
scroll to position [34, 0]
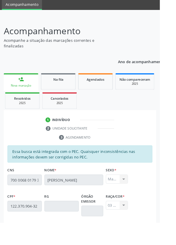
scroll to position [139, 0]
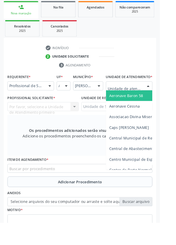
scroll to position [133, 0]
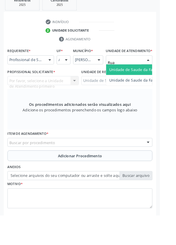
type input "Rua n"
click at [148, 87] on span "Unidade de Saude da Familia Rua [GEOGRAPHIC_DATA]" at bounding box center [174, 85] width 108 height 6
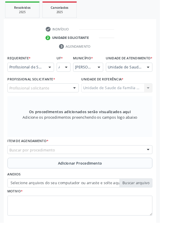
click at [67, 101] on div "Profissional solicitante" at bounding box center [47, 97] width 78 height 10
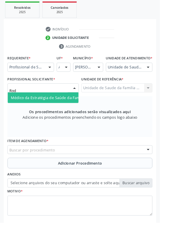
type input "Rodr"
click at [66, 110] on span "Médico da Estratégia de Saúde da Família - [PERSON_NAME]" at bounding box center [71, 108] width 119 height 6
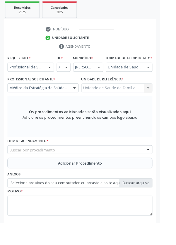
click at [106, 167] on div "Buscar por procedimento" at bounding box center [87, 165] width 159 height 10
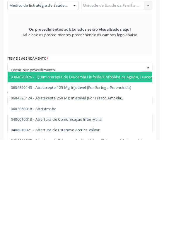
type input "C"
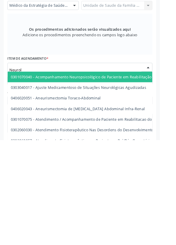
type input "Neurolo"
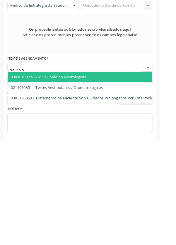
click at [91, 178] on span "0301010072-225112 - Médico Neurologista" at bounding box center [53, 175] width 83 height 6
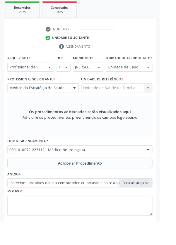
click at [111, 182] on span "Adicionar Procedimento" at bounding box center [88, 179] width 48 height 6
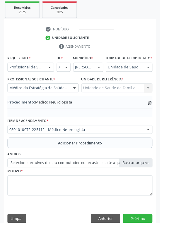
scroll to position [122, 0]
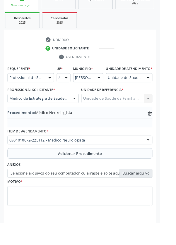
click at [153, 195] on label "Selecione arquivos do seu computador ou arraste e solte aqui" at bounding box center [87, 191] width 159 height 10
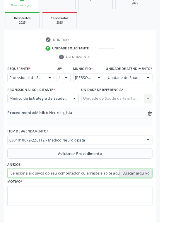
click at [153, 195] on input "Selecione arquivos do seu computador ou arraste e solte aqui" at bounding box center [87, 191] width 159 height 10
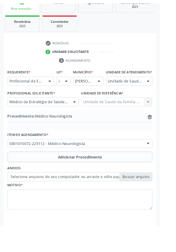
scroll to position [114, 0]
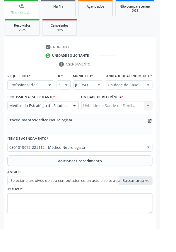
type input "C:\fakepath\1759425058673679414821941019559.jpg"
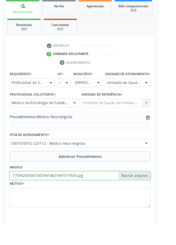
scroll to position [122, 0]
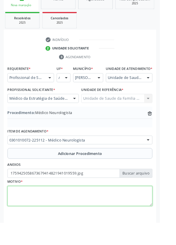
click at [50, 214] on textarea at bounding box center [87, 216] width 159 height 22
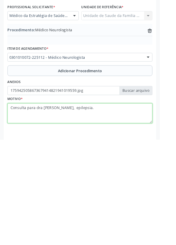
type textarea "Consulta para dra [PERSON_NAME], epilepsia."
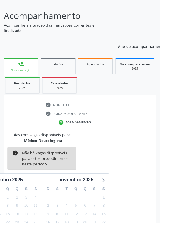
scroll to position [48, 0]
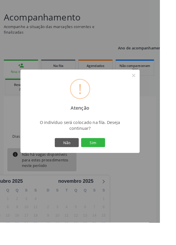
click at [115, 162] on button "Sim" at bounding box center [102, 157] width 26 height 10
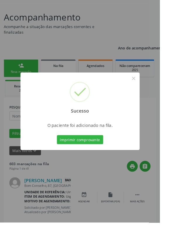
scroll to position [0, 0]
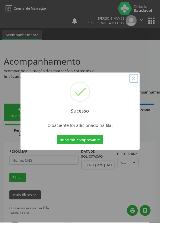
click at [152, 91] on button "×" at bounding box center [147, 86] width 10 height 10
